Goal: Information Seeking & Learning: Learn about a topic

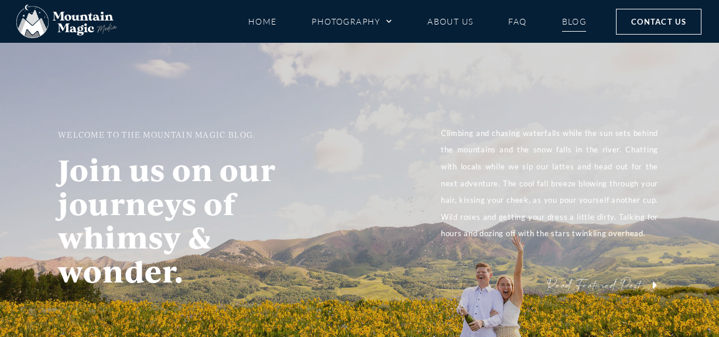
scroll to position [53, 0]
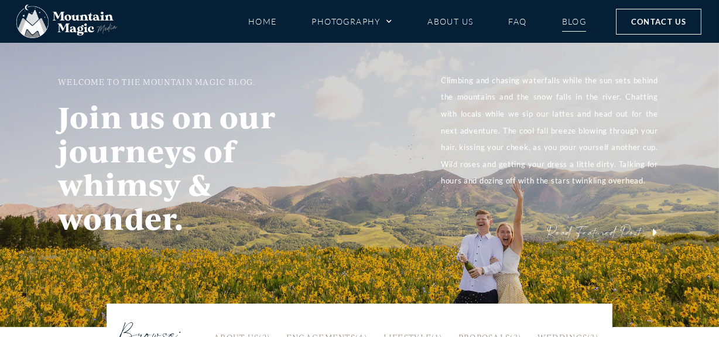
scroll to position [53, 0]
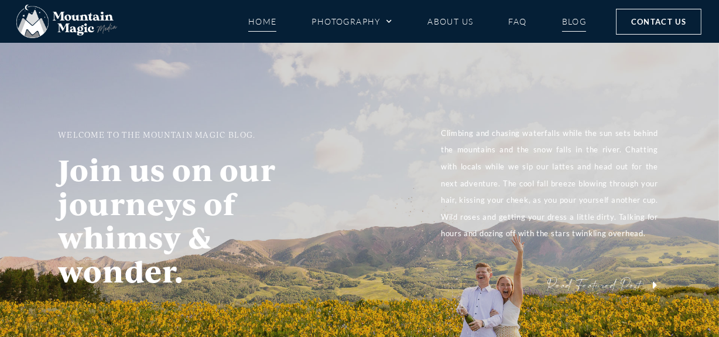
click at [253, 22] on link "Home" at bounding box center [262, 21] width 29 height 21
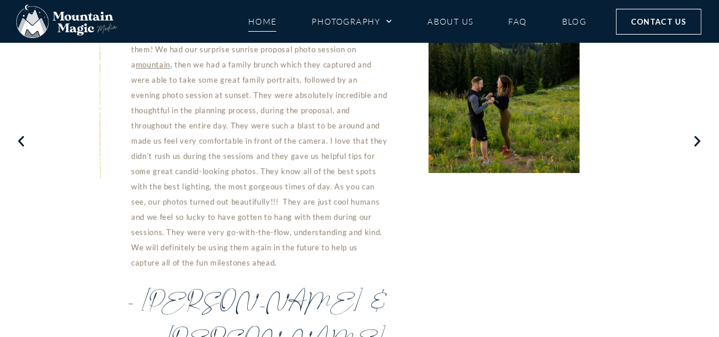
scroll to position [3355, 0]
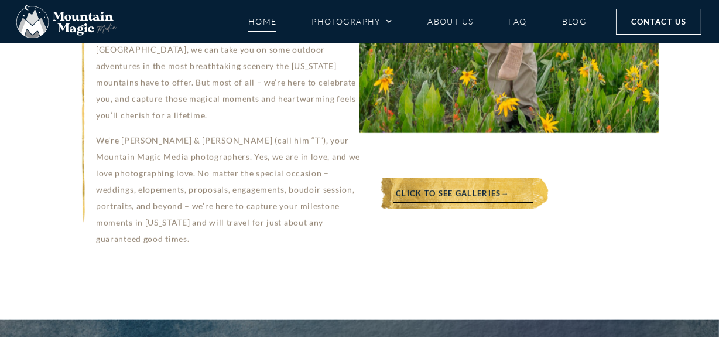
scroll to position [1012, 0]
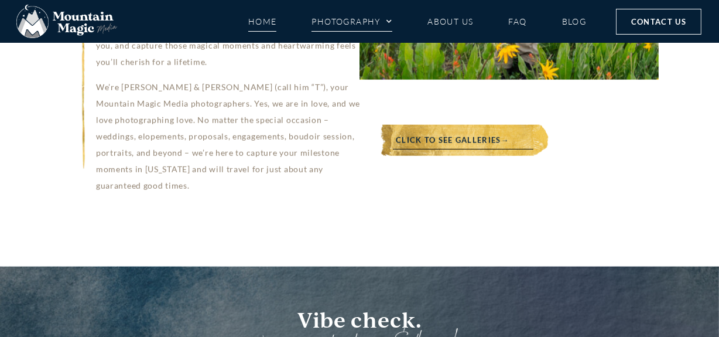
click at [373, 18] on link "Photography" at bounding box center [352, 21] width 81 height 21
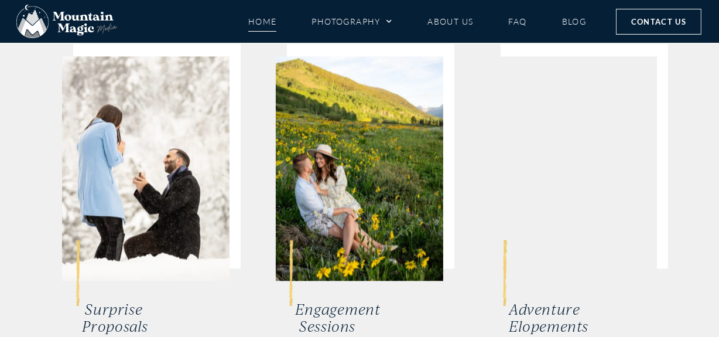
scroll to position [2290, 0]
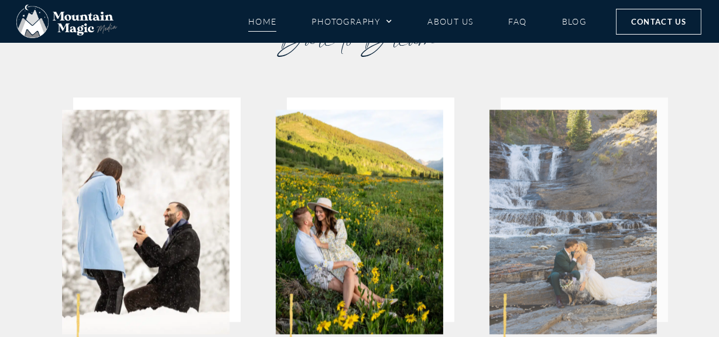
click at [589, 134] on img at bounding box center [574, 222] width 168 height 224
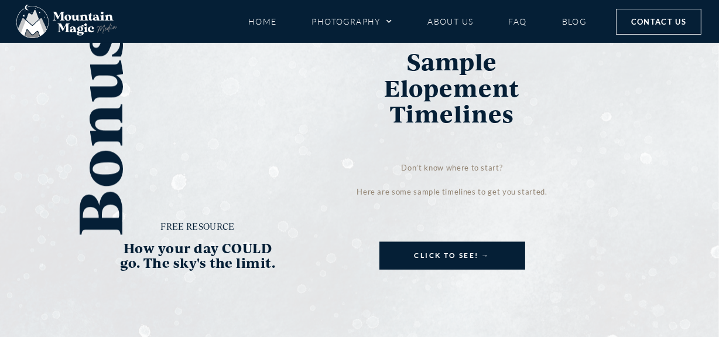
scroll to position [2503, 0]
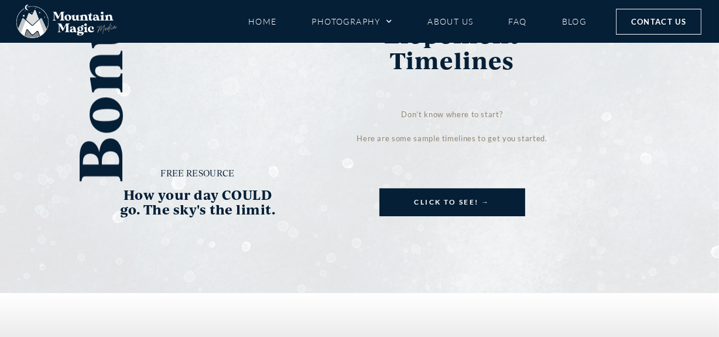
click at [554, 115] on link "View of the Maroon Bells Summer Adventure Elopement" at bounding box center [535, 183] width 262 height 185
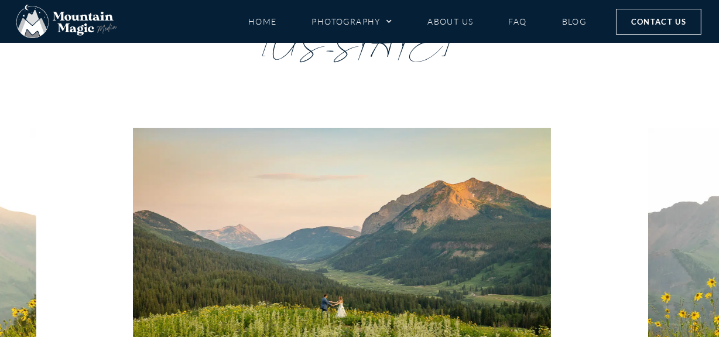
scroll to position [213, 0]
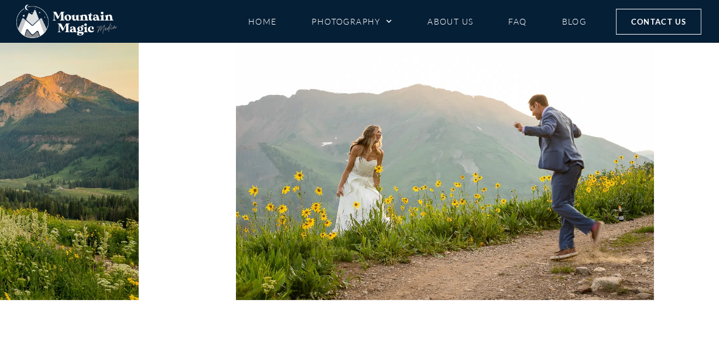
click at [394, 330] on icon "Next slide" at bounding box center [388, 341] width 23 height 23
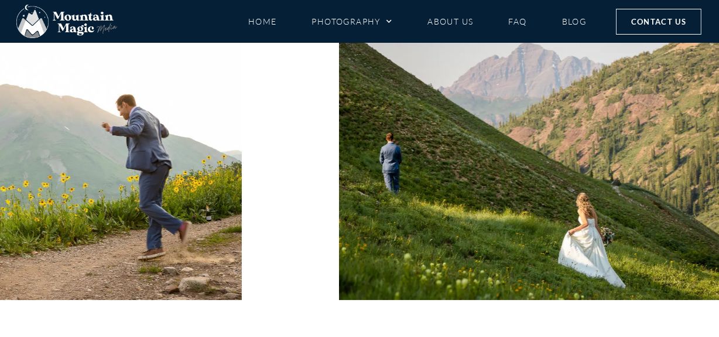
click at [394, 330] on icon "Next slide" at bounding box center [388, 341] width 23 height 23
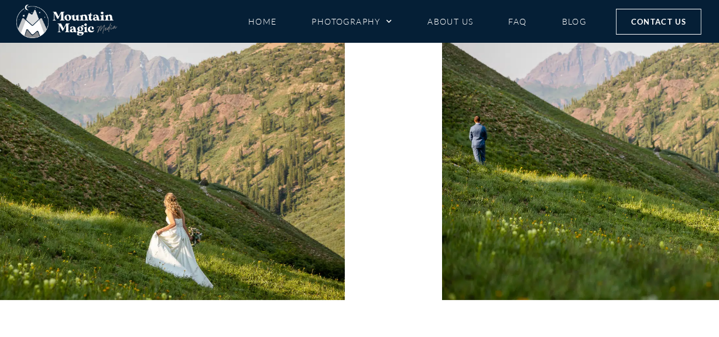
click at [393, 330] on icon "Next slide" at bounding box center [388, 341] width 23 height 23
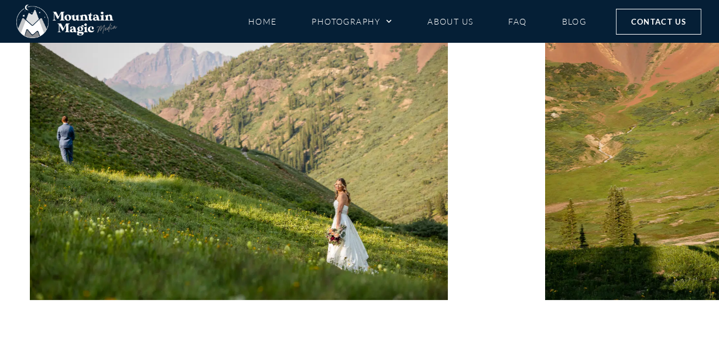
click at [393, 330] on icon "Next slide" at bounding box center [388, 341] width 23 height 23
click at [386, 330] on icon "Next slide" at bounding box center [388, 341] width 23 height 23
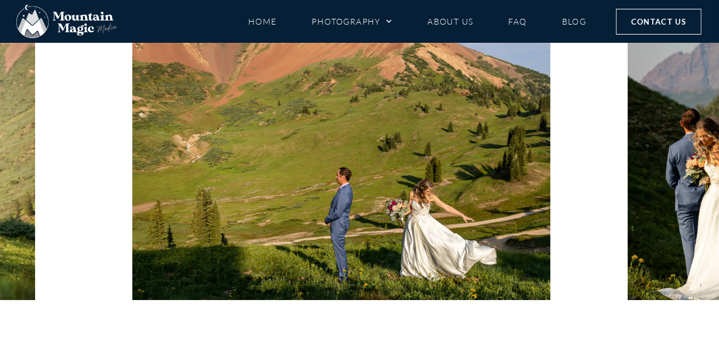
click at [386, 330] on icon "Next slide" at bounding box center [388, 341] width 23 height 23
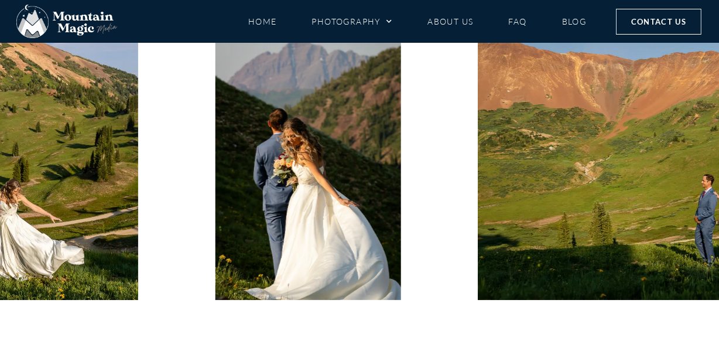
click at [386, 330] on icon "Next slide" at bounding box center [388, 341] width 23 height 23
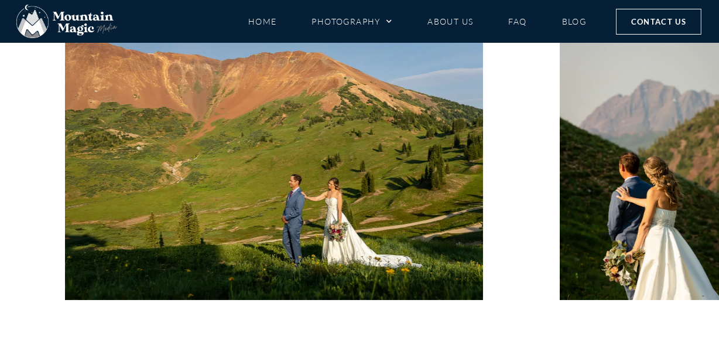
click at [386, 330] on icon "Next slide" at bounding box center [388, 341] width 23 height 23
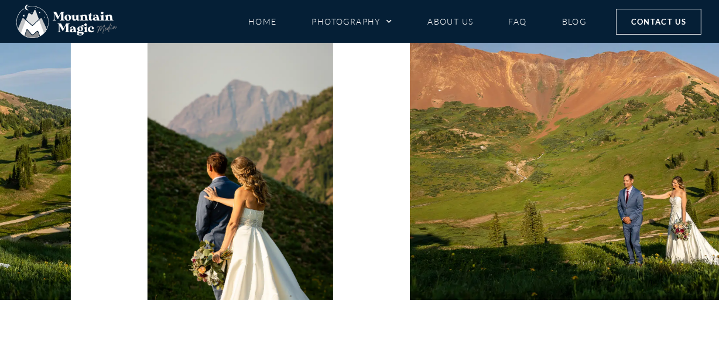
click at [386, 330] on icon "Next slide" at bounding box center [388, 341] width 23 height 23
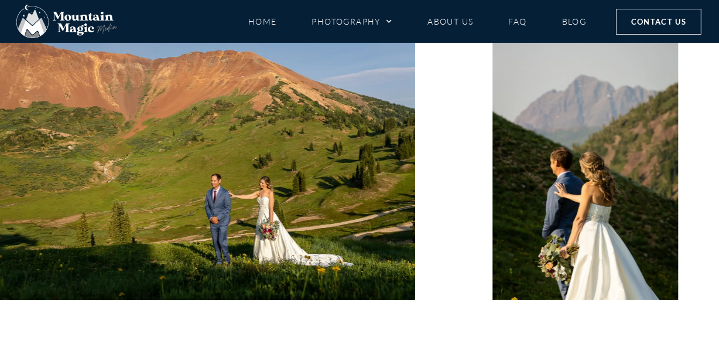
click at [386, 330] on icon "Next slide" at bounding box center [388, 341] width 23 height 23
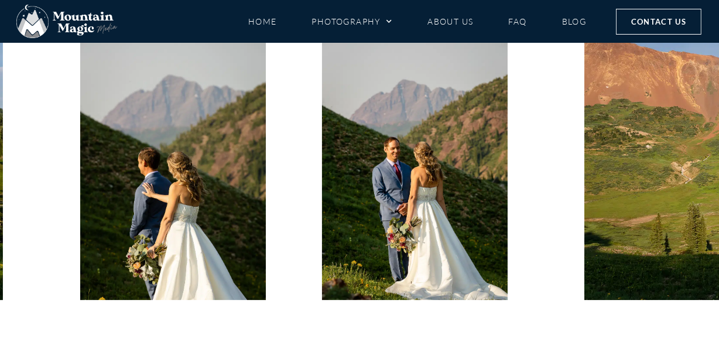
click at [386, 330] on icon "Next slide" at bounding box center [388, 341] width 23 height 23
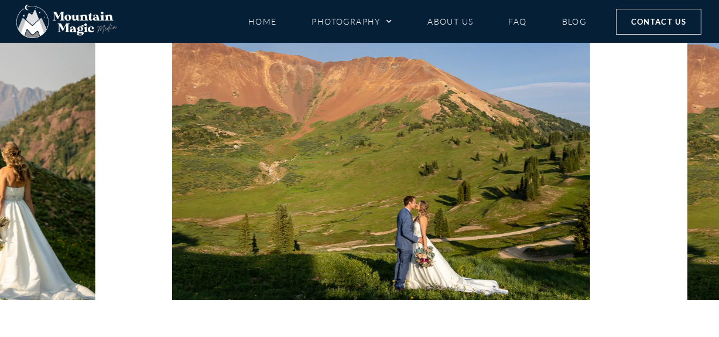
click at [386, 330] on icon "Next slide" at bounding box center [388, 341] width 23 height 23
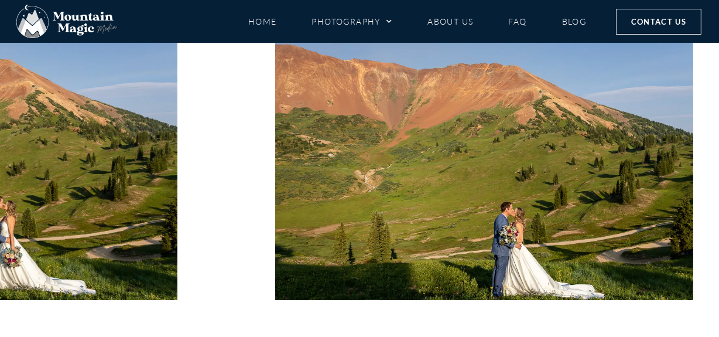
click at [386, 330] on icon "Next slide" at bounding box center [388, 341] width 23 height 23
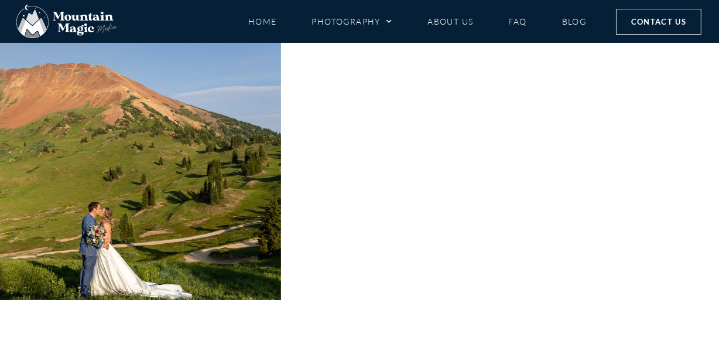
click at [386, 330] on icon "Next slide" at bounding box center [388, 341] width 23 height 23
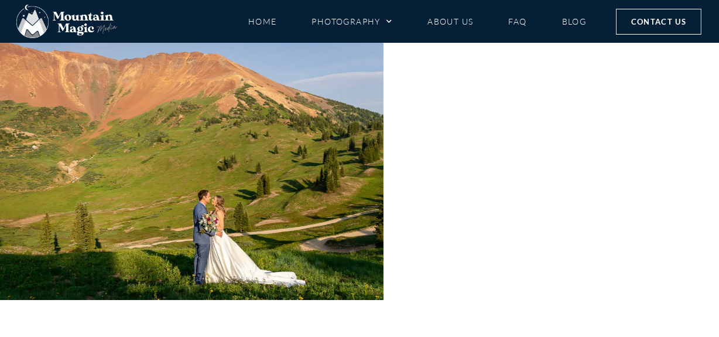
click at [386, 330] on icon "Next slide" at bounding box center [388, 341] width 23 height 23
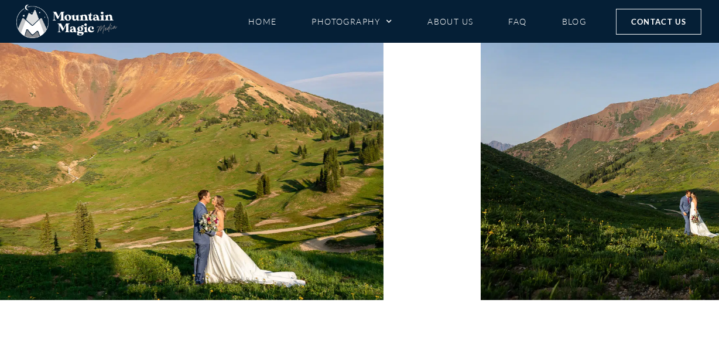
click at [387, 330] on icon "Next slide" at bounding box center [388, 341] width 23 height 23
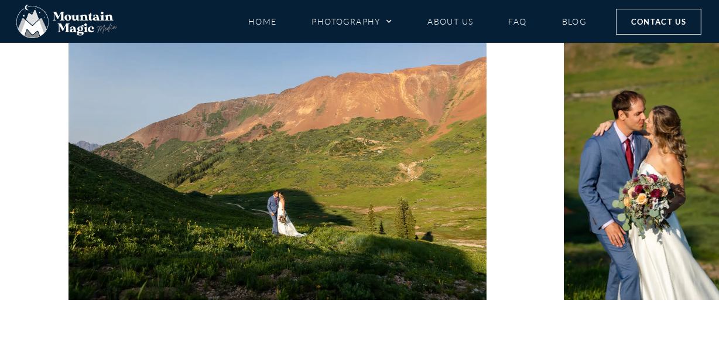
click at [387, 330] on icon "Next slide" at bounding box center [388, 341] width 23 height 23
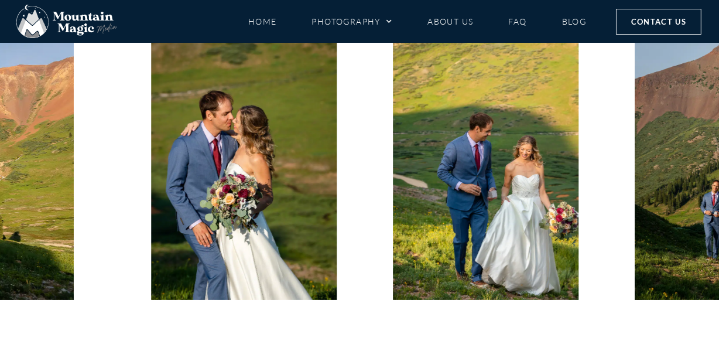
click at [387, 330] on icon "Next slide" at bounding box center [388, 341] width 23 height 23
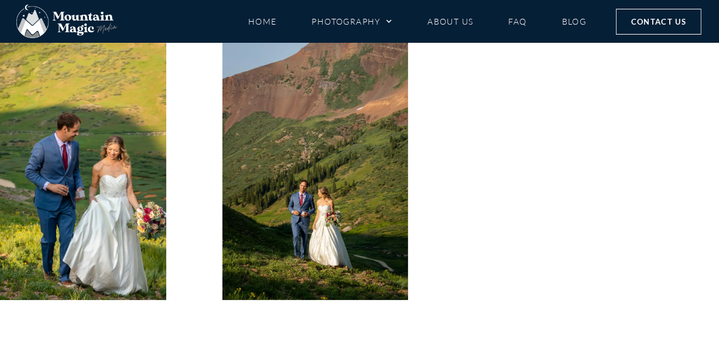
click at [387, 330] on icon "Next slide" at bounding box center [388, 341] width 23 height 23
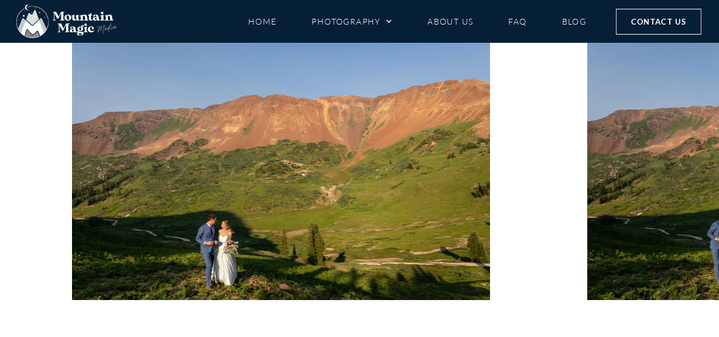
click at [387, 330] on icon "Next slide" at bounding box center [388, 341] width 23 height 23
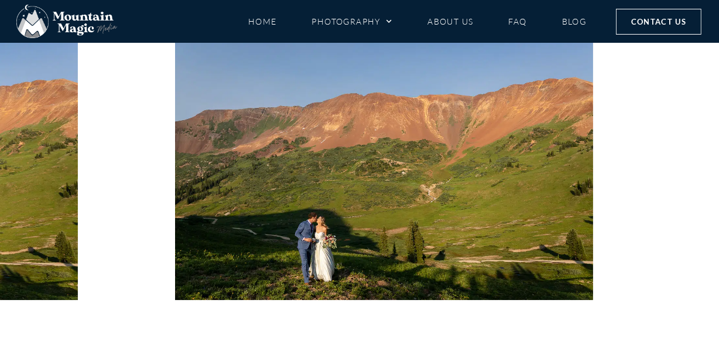
click at [387, 330] on icon "Next slide" at bounding box center [388, 341] width 23 height 23
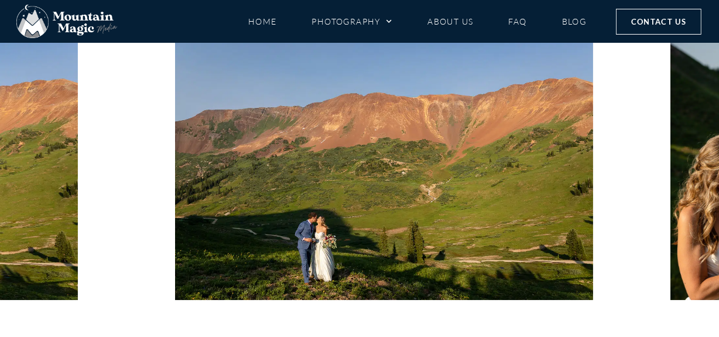
click at [387, 330] on icon "Next slide" at bounding box center [388, 341] width 23 height 23
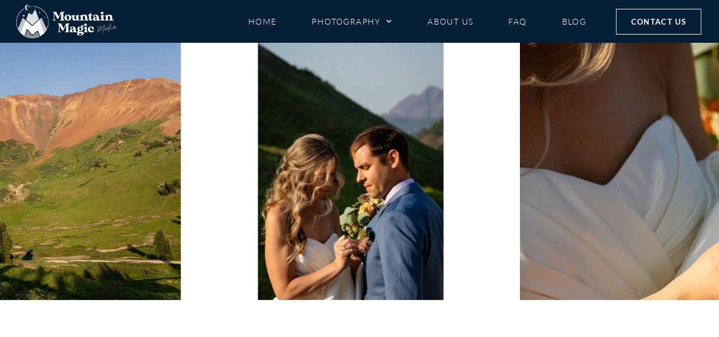
click at [387, 330] on icon "Next slide" at bounding box center [388, 341] width 23 height 23
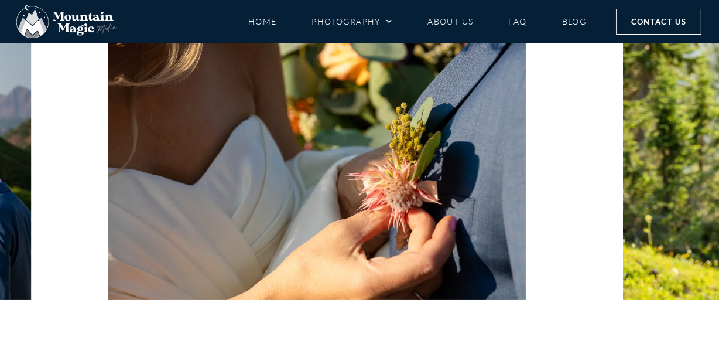
click at [387, 330] on icon "Next slide" at bounding box center [388, 341] width 23 height 23
click at [388, 330] on icon "Next slide" at bounding box center [388, 341] width 23 height 23
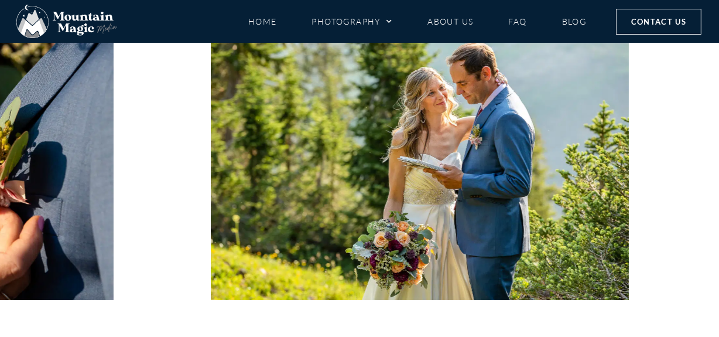
click at [393, 330] on icon "Next slide" at bounding box center [388, 341] width 23 height 23
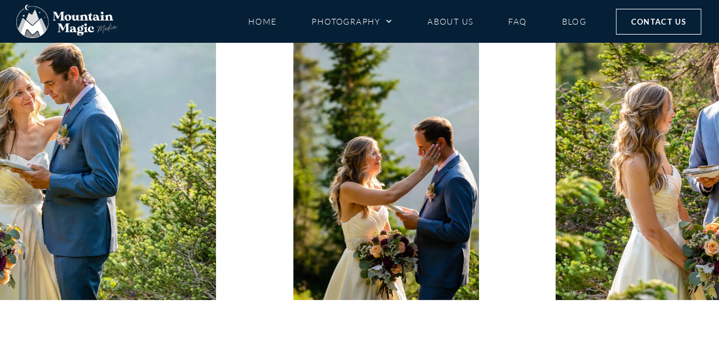
click at [388, 330] on icon "Next slide" at bounding box center [388, 341] width 23 height 23
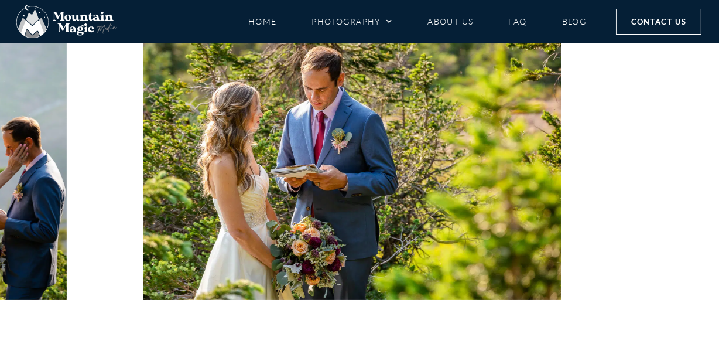
click at [388, 330] on icon "Next slide" at bounding box center [388, 341] width 23 height 23
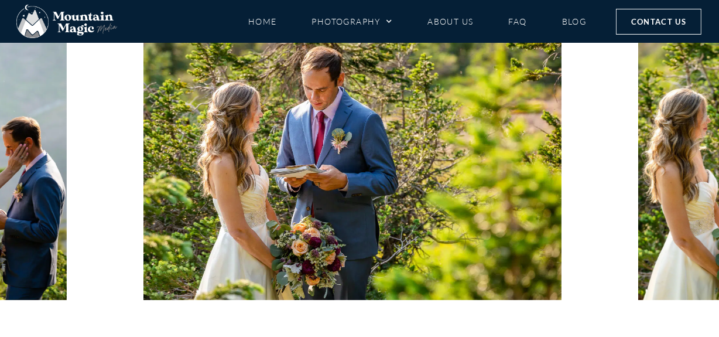
click at [388, 330] on icon "Next slide" at bounding box center [388, 341] width 23 height 23
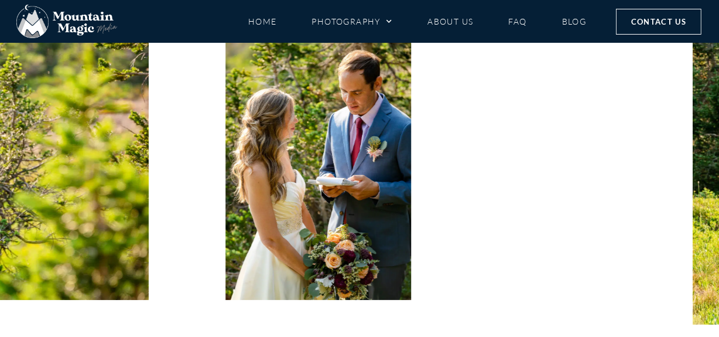
click at [388, 330] on icon "Next slide" at bounding box center [388, 341] width 23 height 23
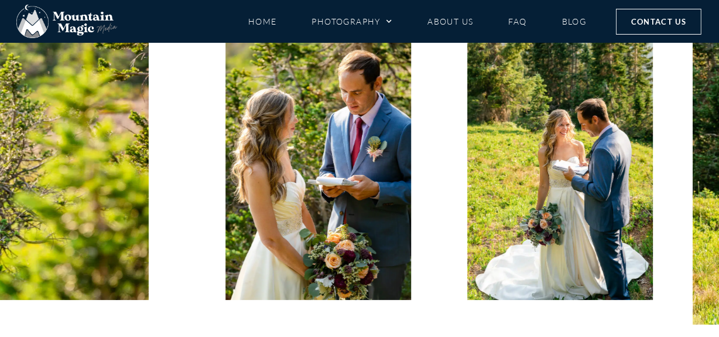
click at [388, 330] on icon "Next slide" at bounding box center [388, 341] width 23 height 23
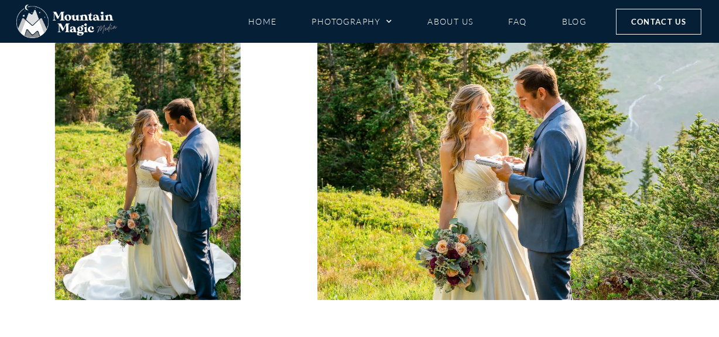
click at [388, 330] on icon "Next slide" at bounding box center [388, 341] width 23 height 23
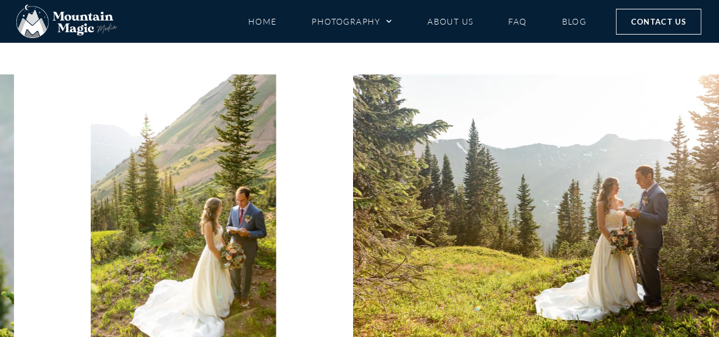
scroll to position [0, 0]
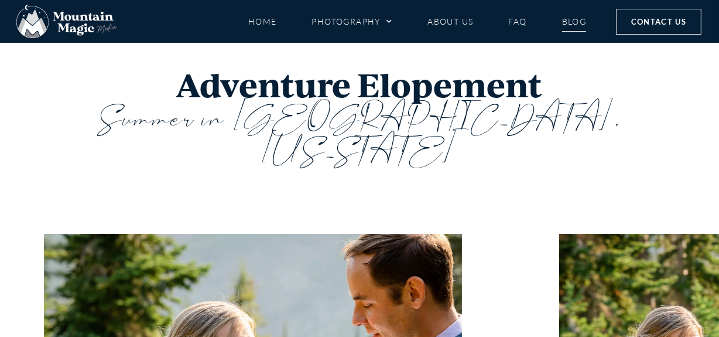
click at [579, 16] on link "Blog" at bounding box center [574, 21] width 25 height 21
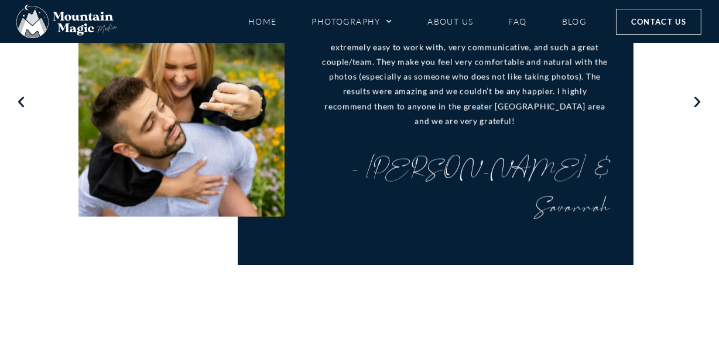
scroll to position [1331, 0]
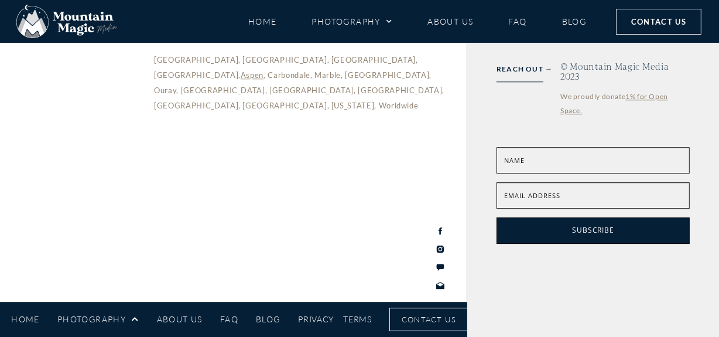
scroll to position [2823, 0]
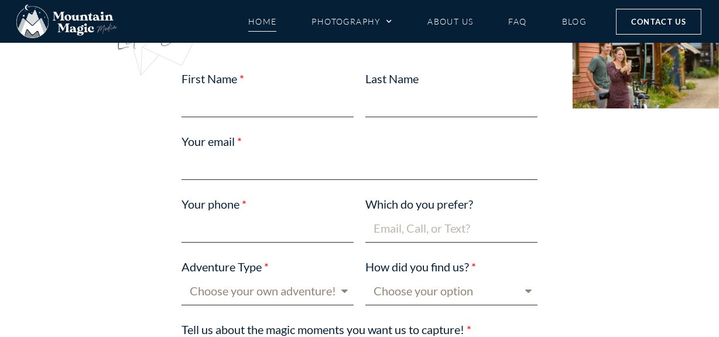
scroll to position [3675, 0]
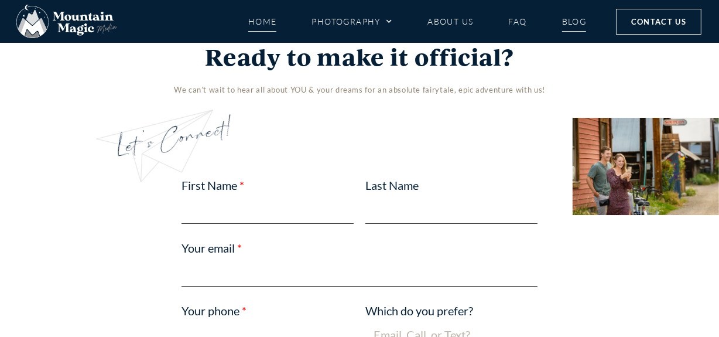
click at [568, 17] on link "Blog" at bounding box center [574, 21] width 25 height 21
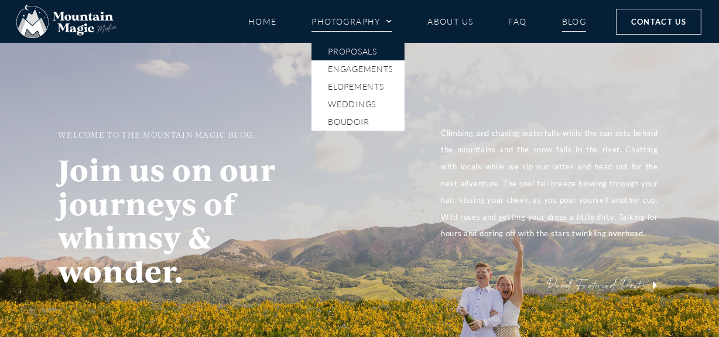
click at [366, 52] on link "Proposals" at bounding box center [358, 52] width 93 height 18
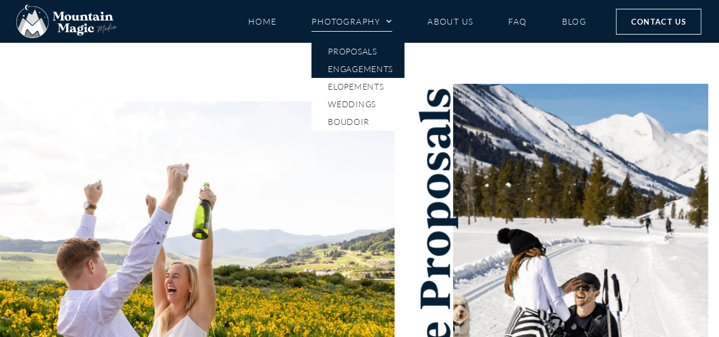
click at [353, 73] on link "Engagements" at bounding box center [358, 69] width 93 height 18
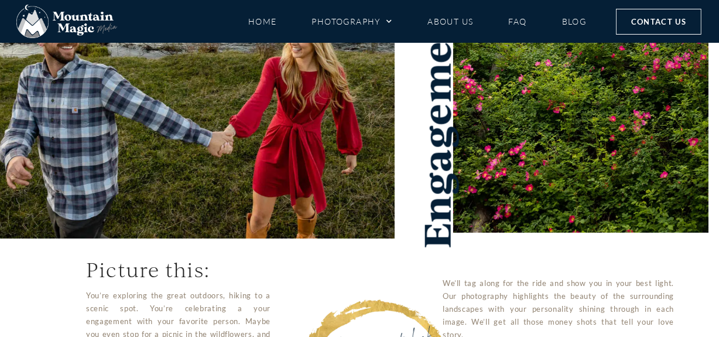
scroll to position [266, 0]
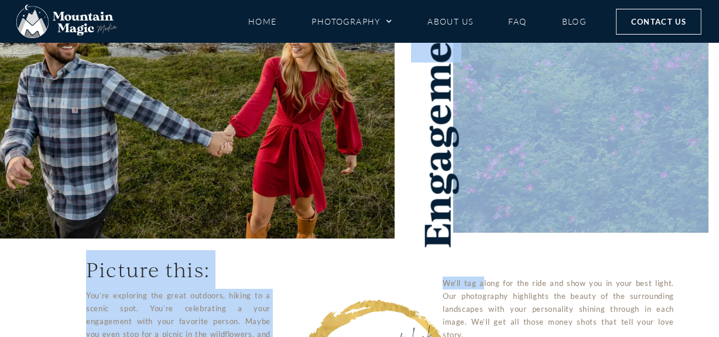
drag, startPoint x: 449, startPoint y: 258, endPoint x: 428, endPoint y: 52, distance: 207.3
click at [428, 52] on div "Engagement Sessions Picture this: You’re exploring the great outdoors, hiking t…" at bounding box center [359, 134] width 719 height 714
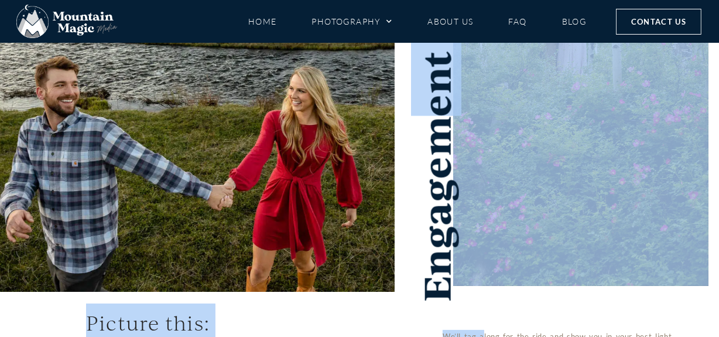
scroll to position [159, 0]
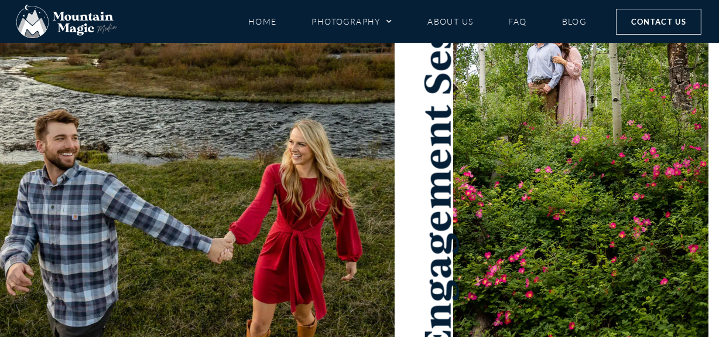
click at [454, 233] on h1 "Engagement Sessions" at bounding box center [436, 141] width 42 height 428
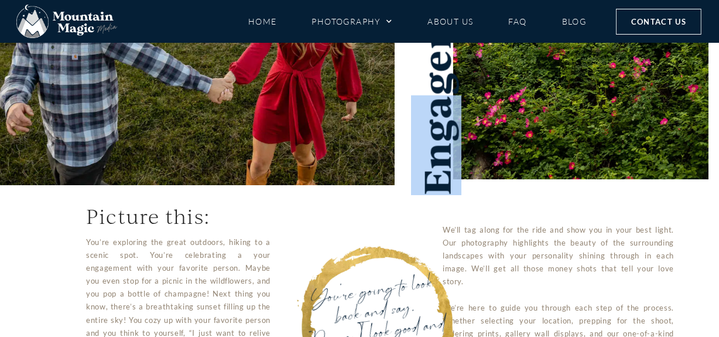
scroll to position [42, 0]
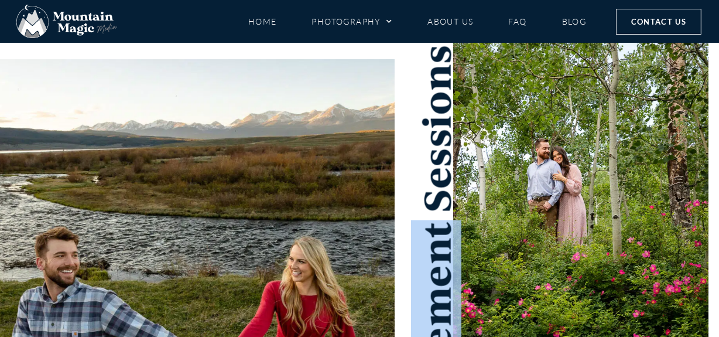
drag, startPoint x: 438, startPoint y: 184, endPoint x: 435, endPoint y: 220, distance: 36.4
click at [435, 220] on h1 "Engagement Sessions" at bounding box center [436, 259] width 42 height 428
copy h1 "Engagement"
click at [373, 16] on link "Photography" at bounding box center [352, 21] width 81 height 21
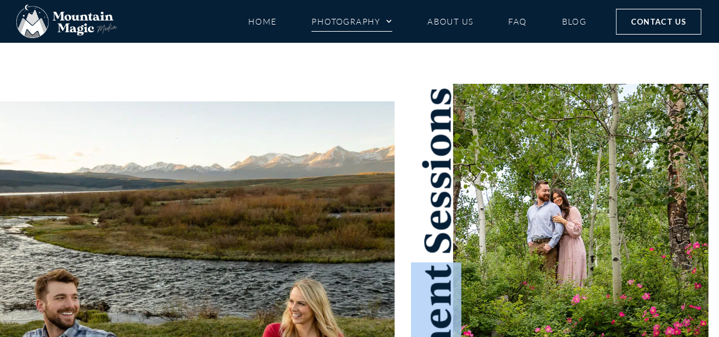
click at [353, 13] on link "Photography" at bounding box center [352, 21] width 81 height 21
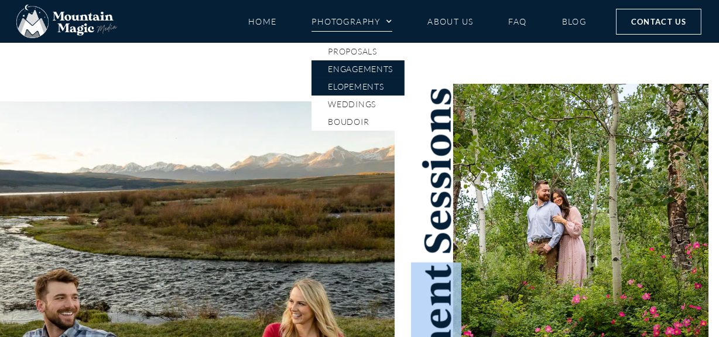
click at [361, 82] on link "Elopements" at bounding box center [358, 87] width 93 height 18
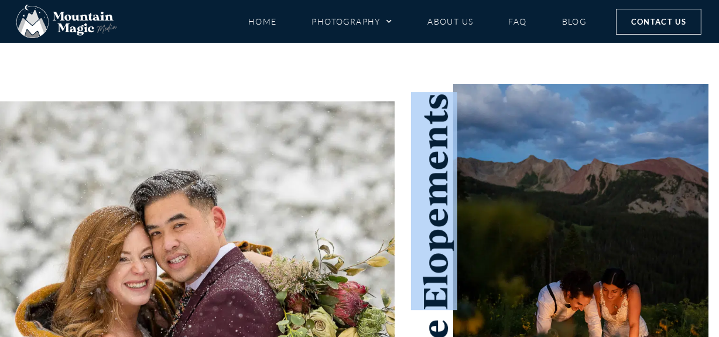
click at [428, 97] on h2 "Adventure Elopements" at bounding box center [434, 301] width 39 height 417
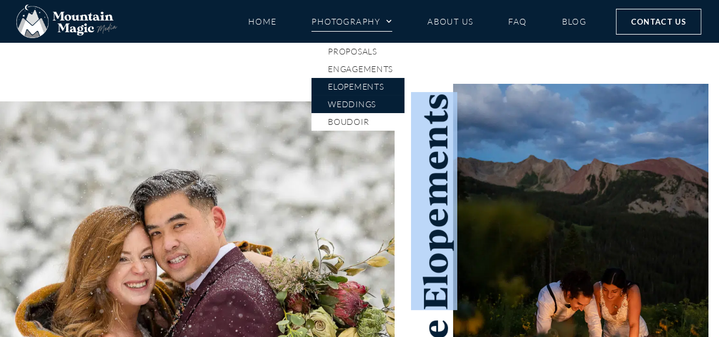
click at [357, 108] on link "Weddings" at bounding box center [358, 105] width 93 height 18
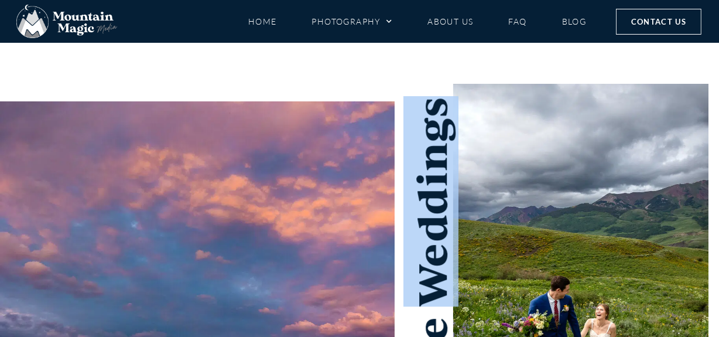
drag, startPoint x: 439, startPoint y: 302, endPoint x: 412, endPoint y: 103, distance: 201.0
click at [412, 103] on h2 "Intimate Weddings" at bounding box center [431, 301] width 46 height 408
copy h2 "Weddings"
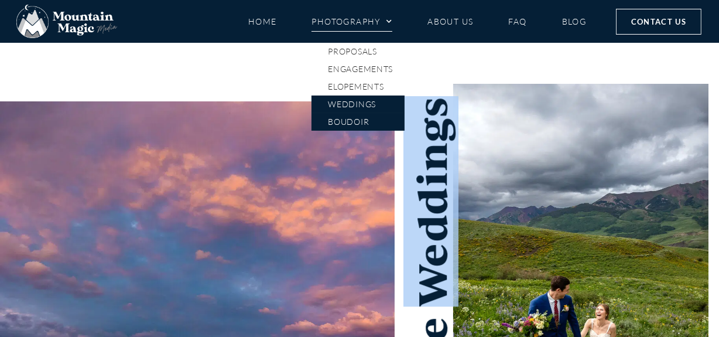
click at [367, 125] on link "Boudoir" at bounding box center [358, 122] width 93 height 18
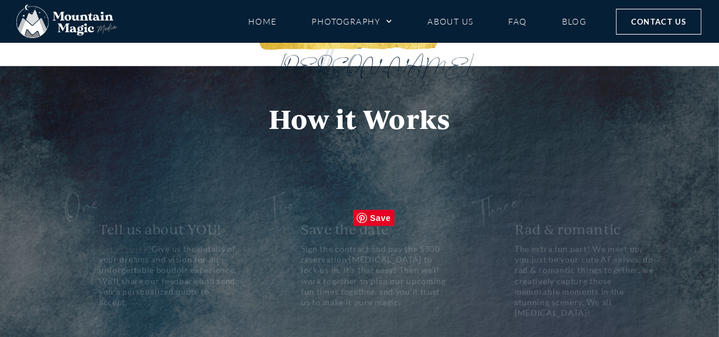
scroll to position [533, 0]
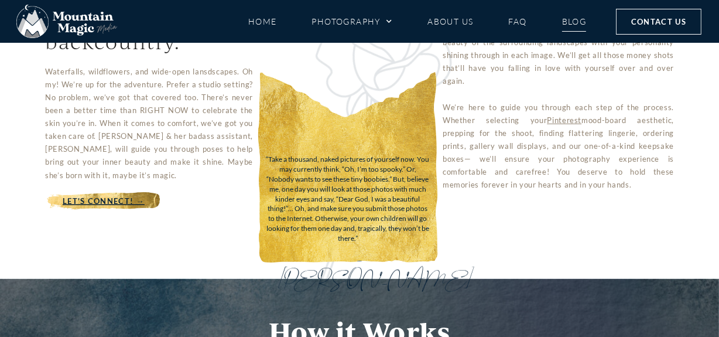
click at [564, 26] on link "Blog" at bounding box center [574, 21] width 25 height 21
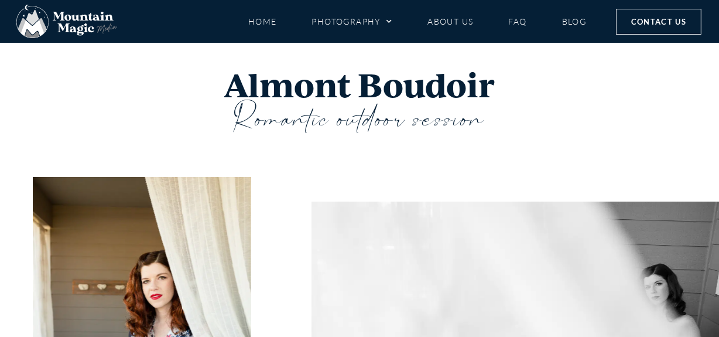
scroll to position [266, 0]
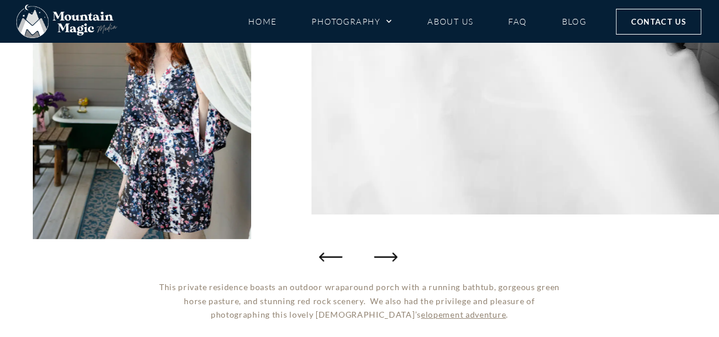
click at [339, 261] on icon "Previous slide" at bounding box center [330, 256] width 23 height 23
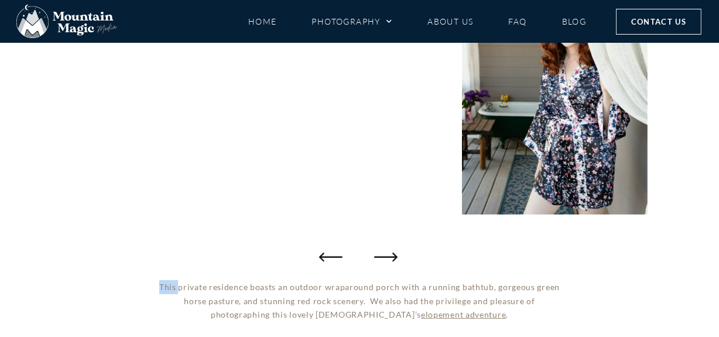
click at [339, 261] on icon "Previous slide" at bounding box center [330, 256] width 23 height 23
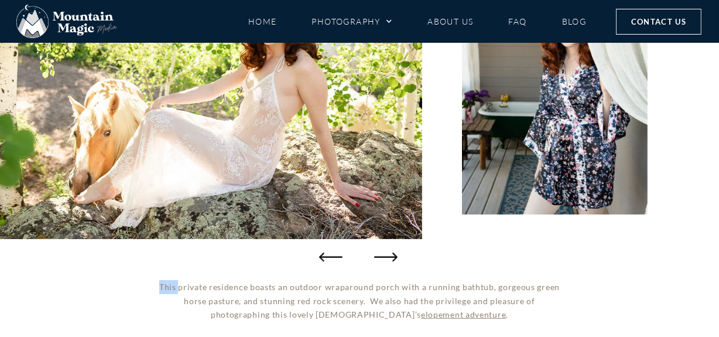
click at [339, 261] on icon "Previous slide" at bounding box center [330, 256] width 23 height 23
click at [338, 255] on icon "Previous slide" at bounding box center [330, 256] width 23 height 23
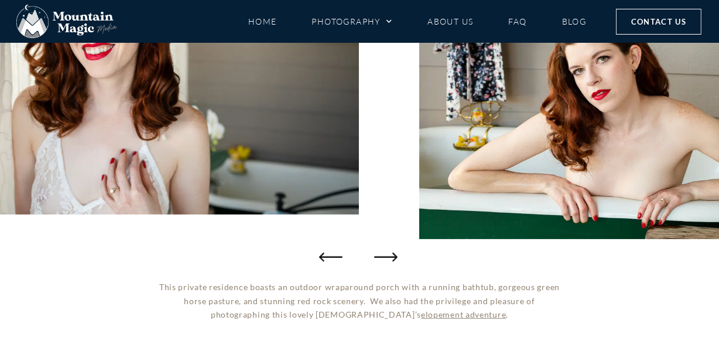
click at [338, 255] on icon "Previous slide" at bounding box center [330, 256] width 23 height 23
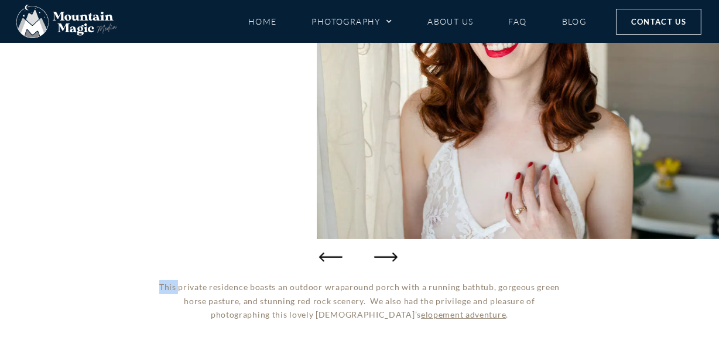
click at [338, 255] on icon "Previous slide" at bounding box center [330, 256] width 23 height 23
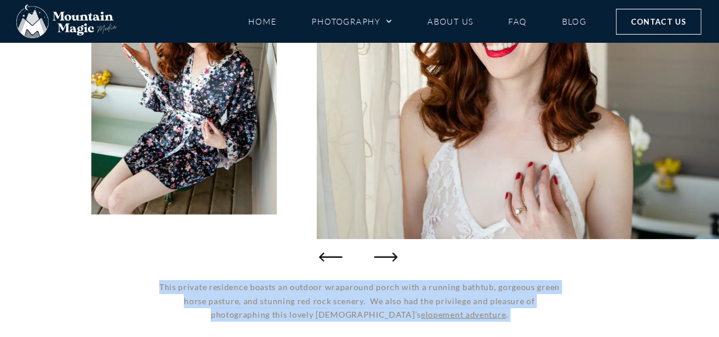
click at [338, 255] on icon "Previous slide" at bounding box center [330, 256] width 23 height 23
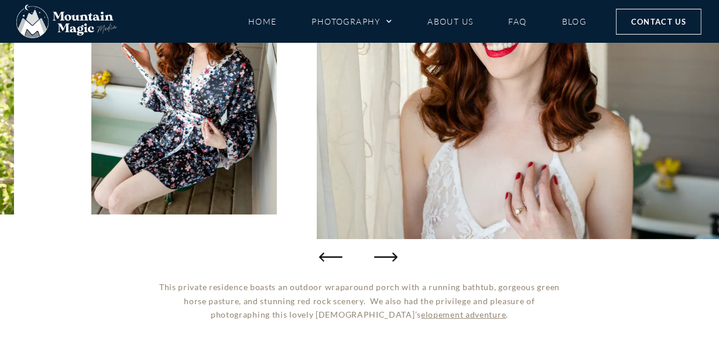
click at [338, 255] on icon "Previous slide" at bounding box center [330, 256] width 23 height 23
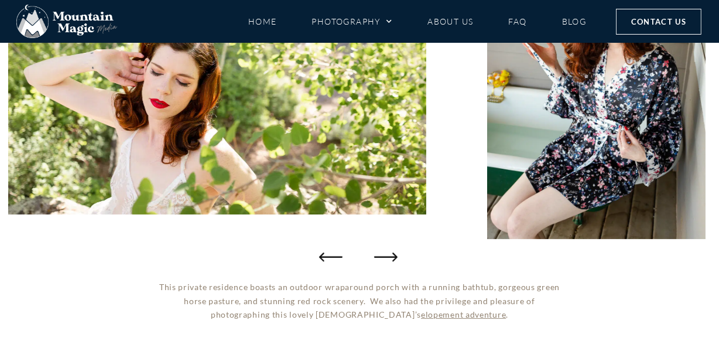
click at [338, 254] on icon "Previous slide" at bounding box center [330, 256] width 23 height 23
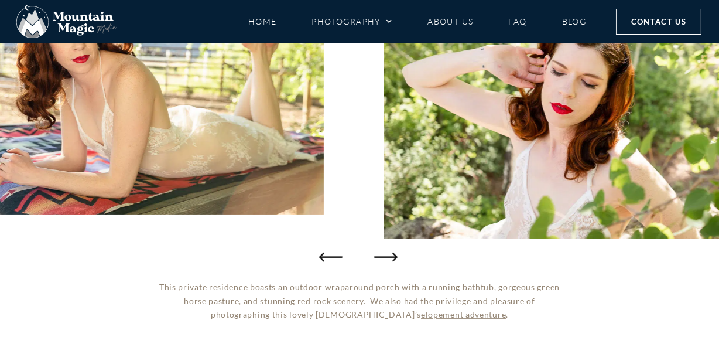
click at [338, 254] on icon "Previous slide" at bounding box center [330, 256] width 23 height 23
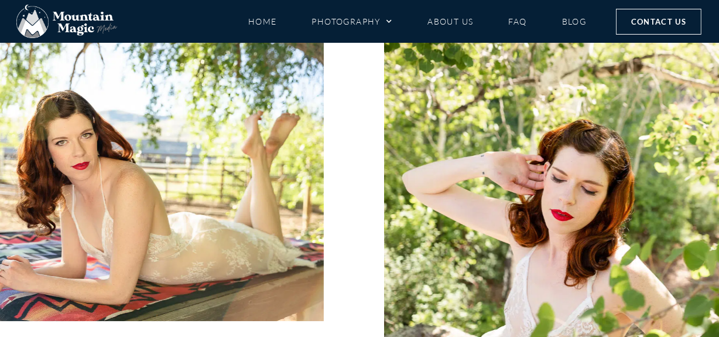
scroll to position [213, 0]
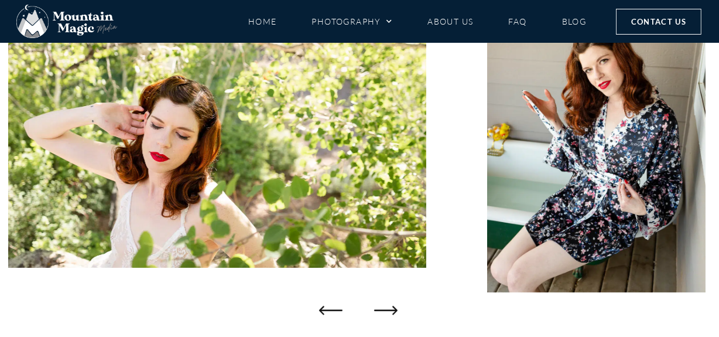
click at [334, 307] on icon "Previous slide" at bounding box center [330, 309] width 23 height 23
click at [334, 306] on icon "Previous slide" at bounding box center [330, 309] width 23 height 23
click at [334, 305] on icon "Previous slide" at bounding box center [330, 309] width 23 height 23
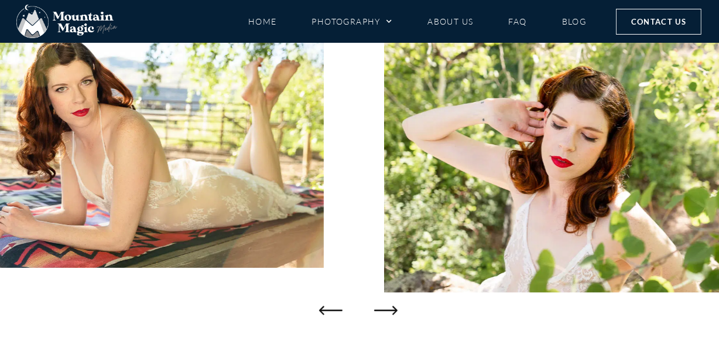
click at [332, 305] on icon "Previous slide" at bounding box center [330, 309] width 23 height 23
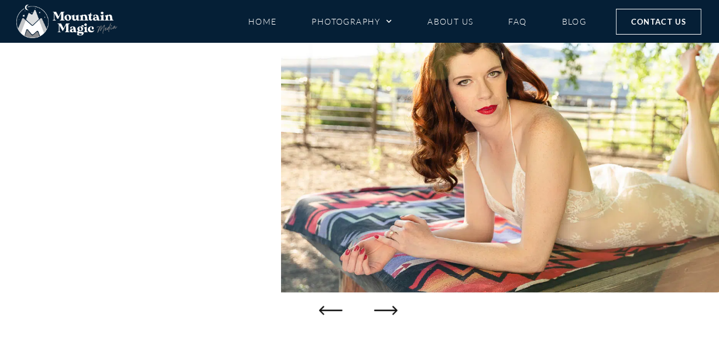
click at [332, 305] on icon "Previous slide" at bounding box center [330, 309] width 23 height 23
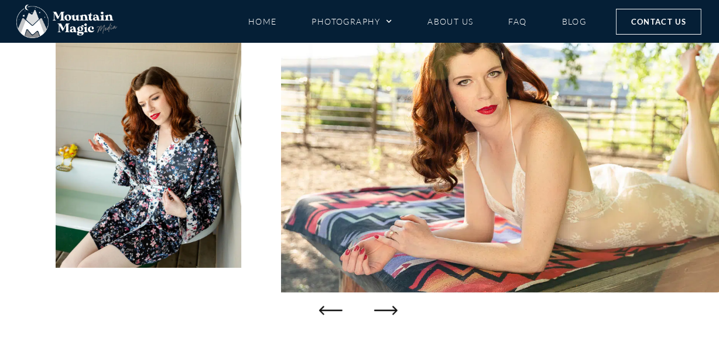
click at [332, 305] on icon "Previous slide" at bounding box center [330, 309] width 23 height 23
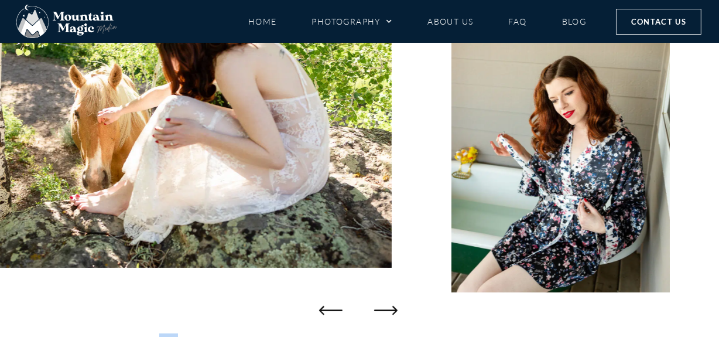
click at [331, 305] on icon "Previous slide" at bounding box center [330, 309] width 23 height 23
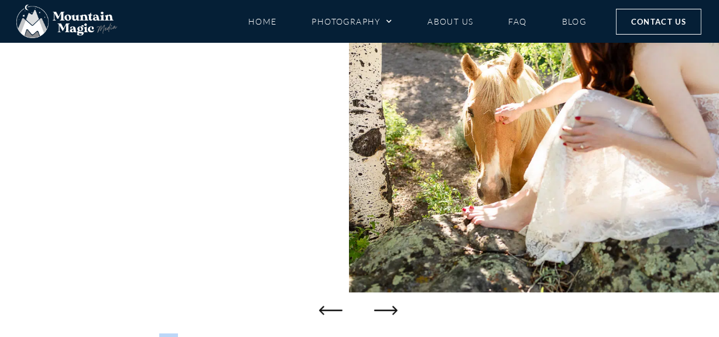
click at [331, 305] on icon "Previous slide" at bounding box center [330, 309] width 23 height 23
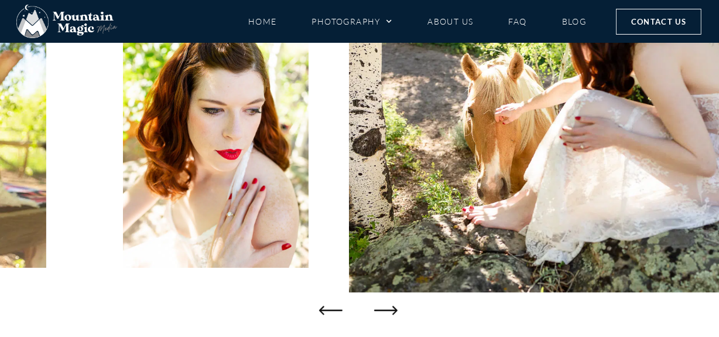
click at [331, 305] on icon "Previous slide" at bounding box center [330, 309] width 23 height 23
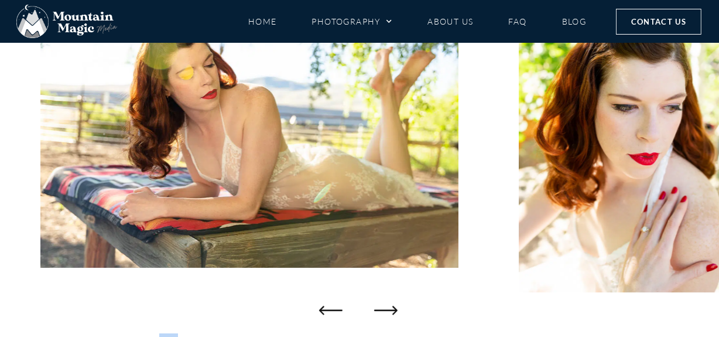
click at [331, 305] on icon "Previous slide" at bounding box center [330, 309] width 23 height 23
click at [331, 304] on icon "Previous slide" at bounding box center [330, 309] width 23 height 23
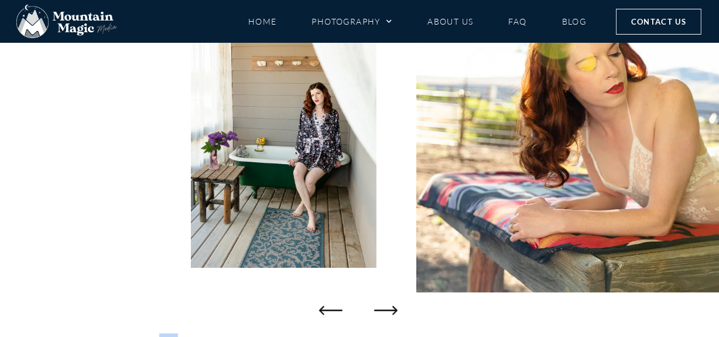
click at [331, 304] on icon "Previous slide" at bounding box center [330, 309] width 23 height 23
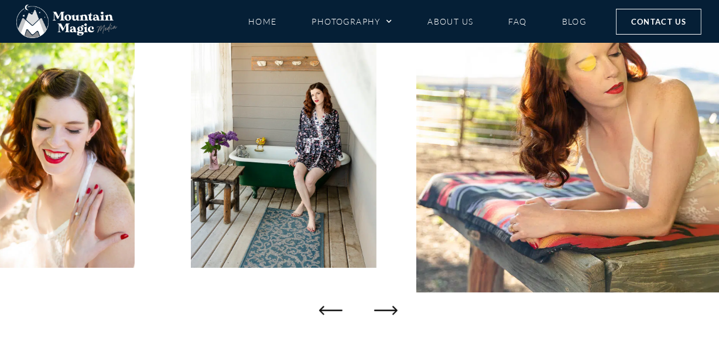
click at [331, 304] on icon "Previous slide" at bounding box center [330, 309] width 23 height 23
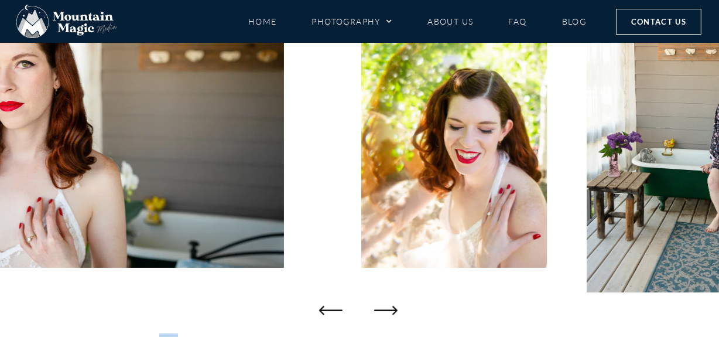
click at [331, 304] on icon "Previous slide" at bounding box center [330, 309] width 23 height 23
click at [331, 303] on icon "Previous slide" at bounding box center [330, 309] width 23 height 23
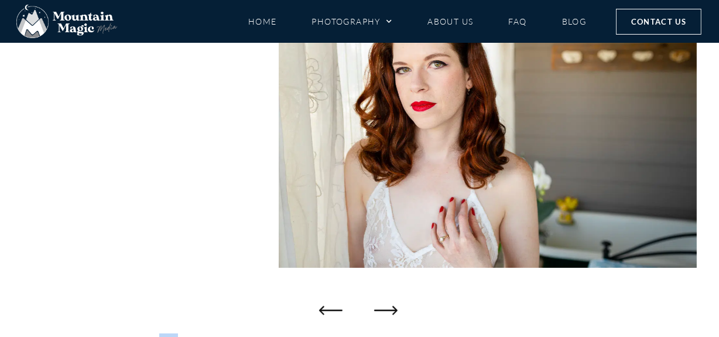
click at [330, 303] on icon "Previous slide" at bounding box center [330, 309] width 23 height 23
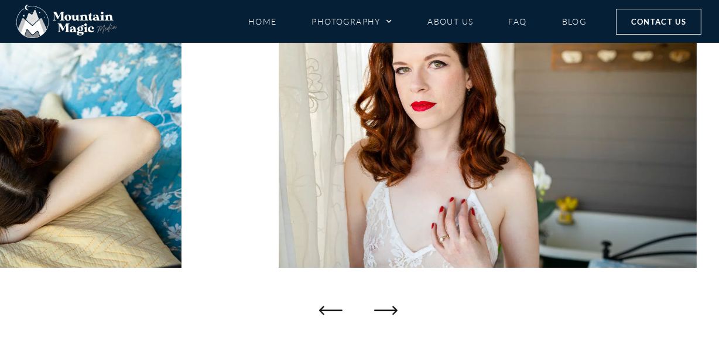
click at [330, 303] on icon "Previous slide" at bounding box center [330, 309] width 23 height 23
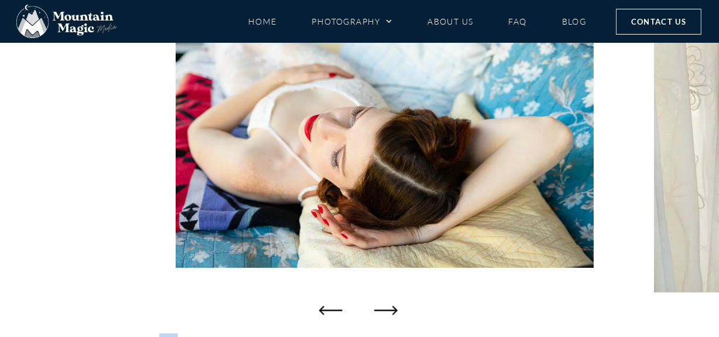
click at [330, 303] on icon "Previous slide" at bounding box center [330, 309] width 23 height 23
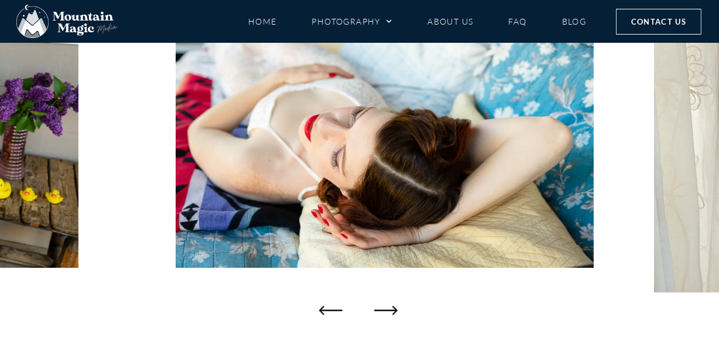
click at [330, 303] on icon "Previous slide" at bounding box center [330, 309] width 23 height 23
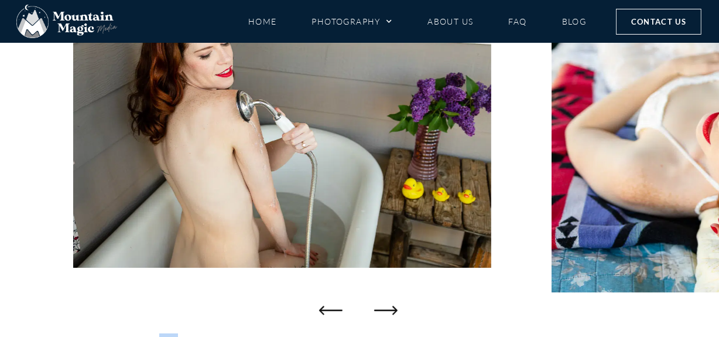
click at [330, 303] on icon "Previous slide" at bounding box center [330, 309] width 23 height 23
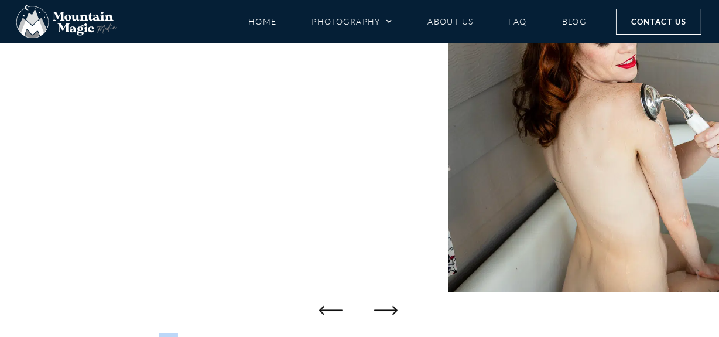
click at [330, 303] on icon "Previous slide" at bounding box center [330, 309] width 23 height 23
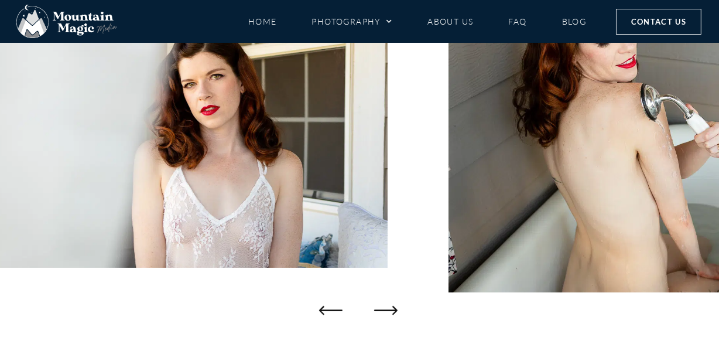
click at [330, 302] on icon "Previous slide" at bounding box center [330, 309] width 23 height 23
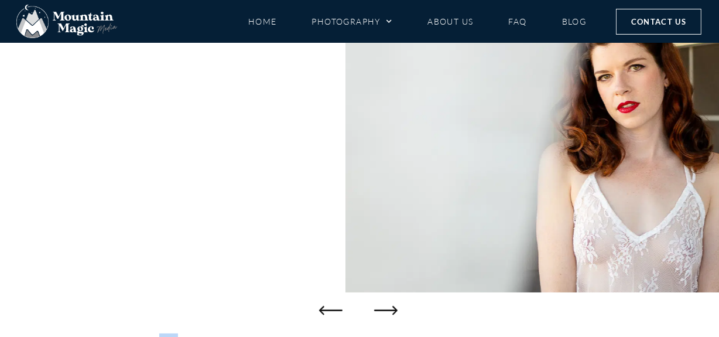
click at [330, 302] on icon "Previous slide" at bounding box center [330, 309] width 23 height 23
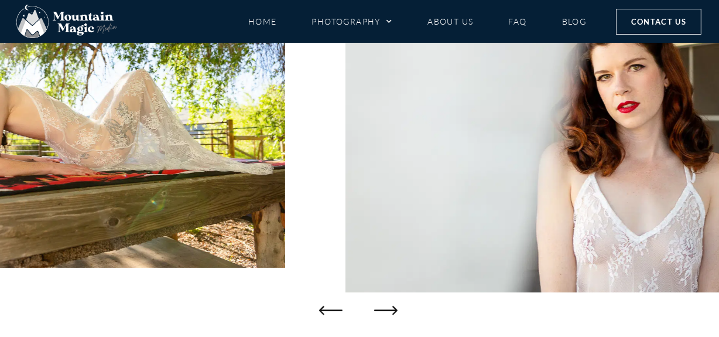
click at [330, 302] on icon "Previous slide" at bounding box center [330, 309] width 23 height 23
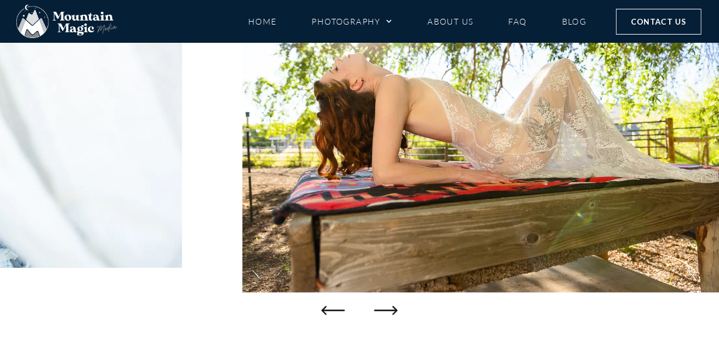
click at [450, 218] on img "11 / 27" at bounding box center [489, 128] width 492 height 328
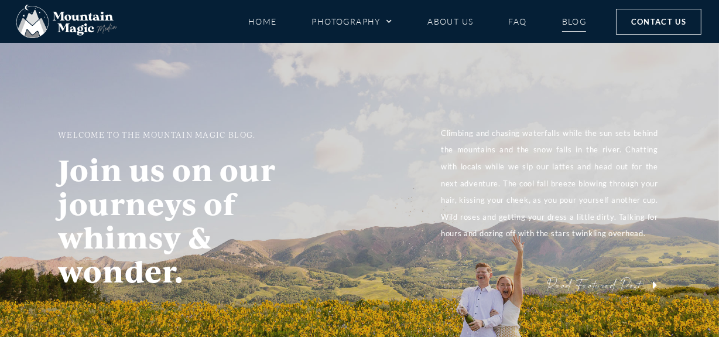
scroll to position [159, 0]
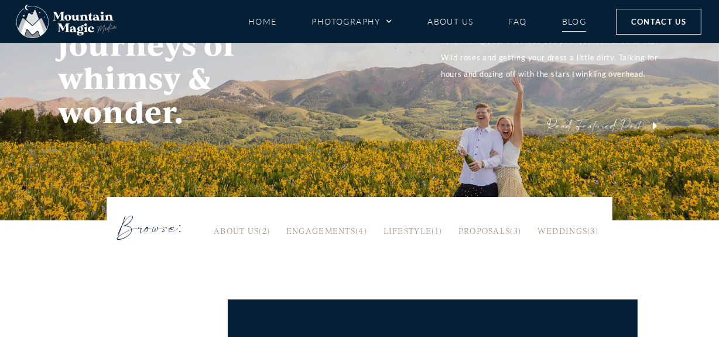
click at [213, 281] on div "Browse: About US (2) Engagements (4) Lifestyle (1) Proposals (3) Weddings (3)" at bounding box center [360, 253] width 506 height 67
